Goal: Check status

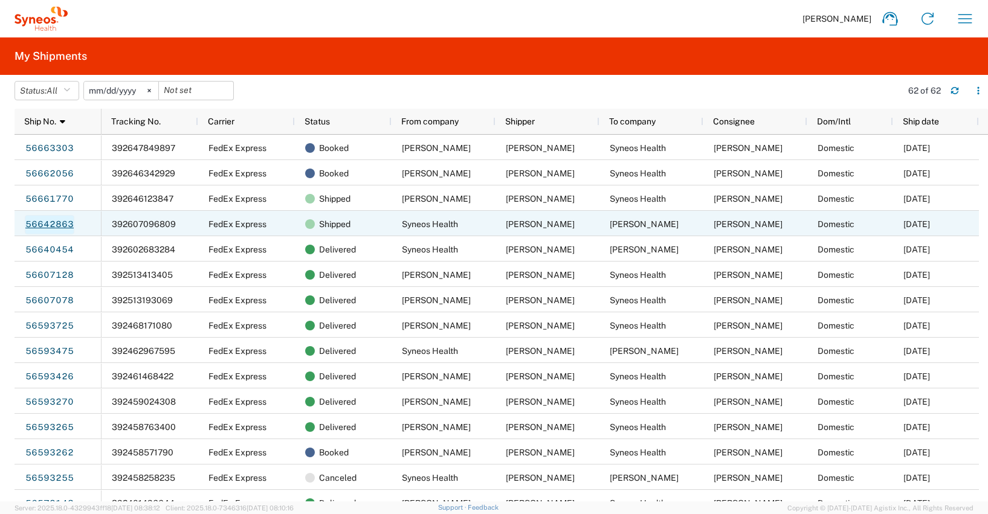
click at [44, 222] on link "56642863" at bounding box center [50, 224] width 50 height 19
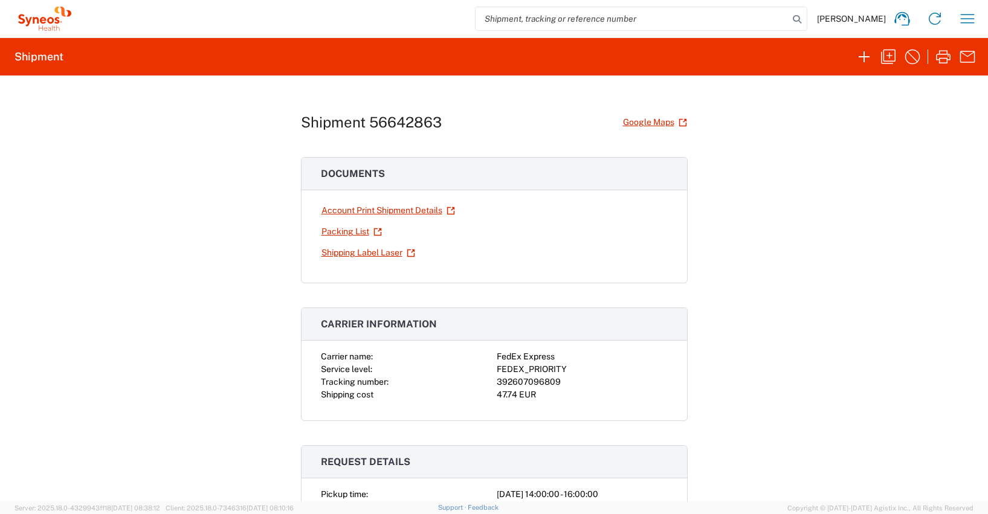
click at [507, 383] on div "392607096809" at bounding box center [582, 382] width 171 height 13
click at [369, 253] on link "Shipping Label Laser" at bounding box center [368, 252] width 95 height 21
